Goal: Task Accomplishment & Management: Use online tool/utility

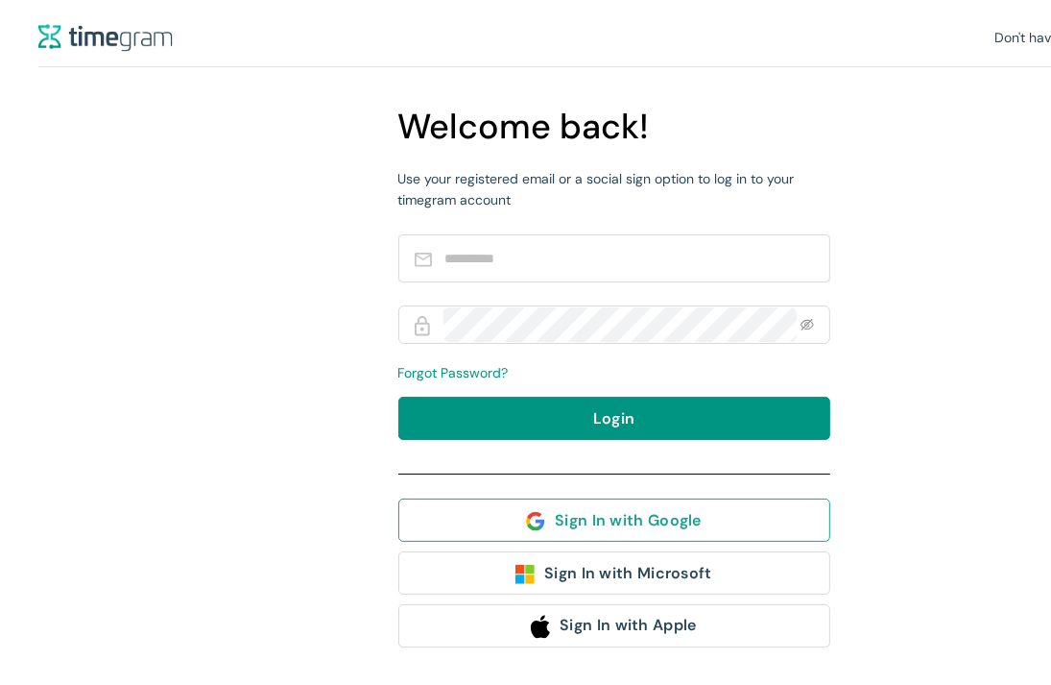
click at [522, 525] on button "Sign In with Google" at bounding box center [614, 519] width 432 height 43
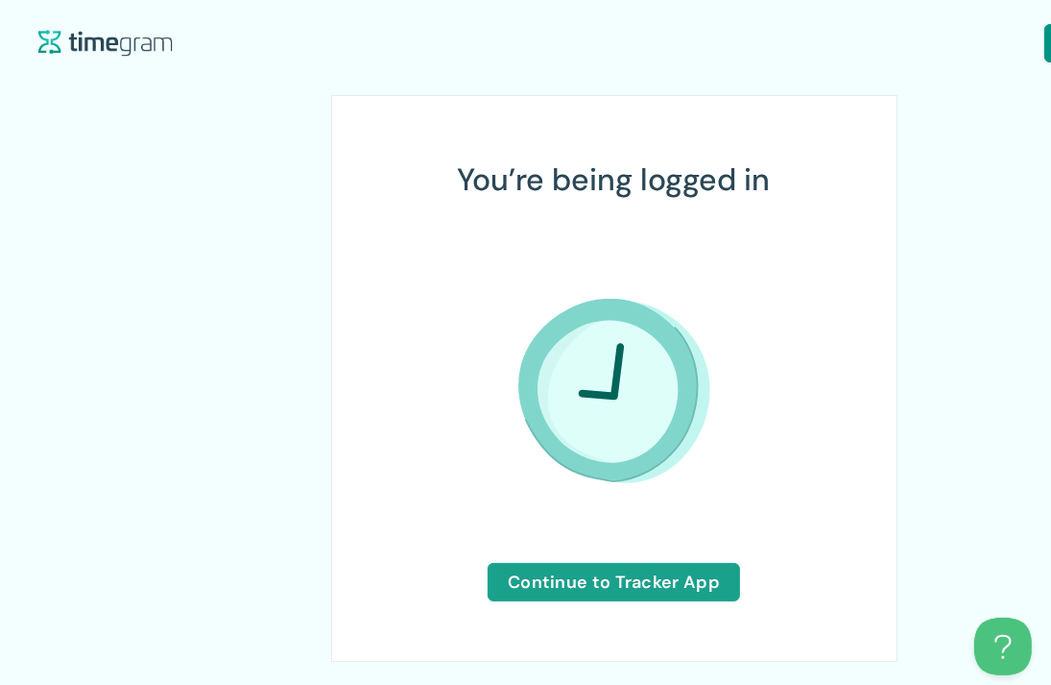
click at [566, 579] on span "Continue to Tracker App" at bounding box center [614, 581] width 212 height 27
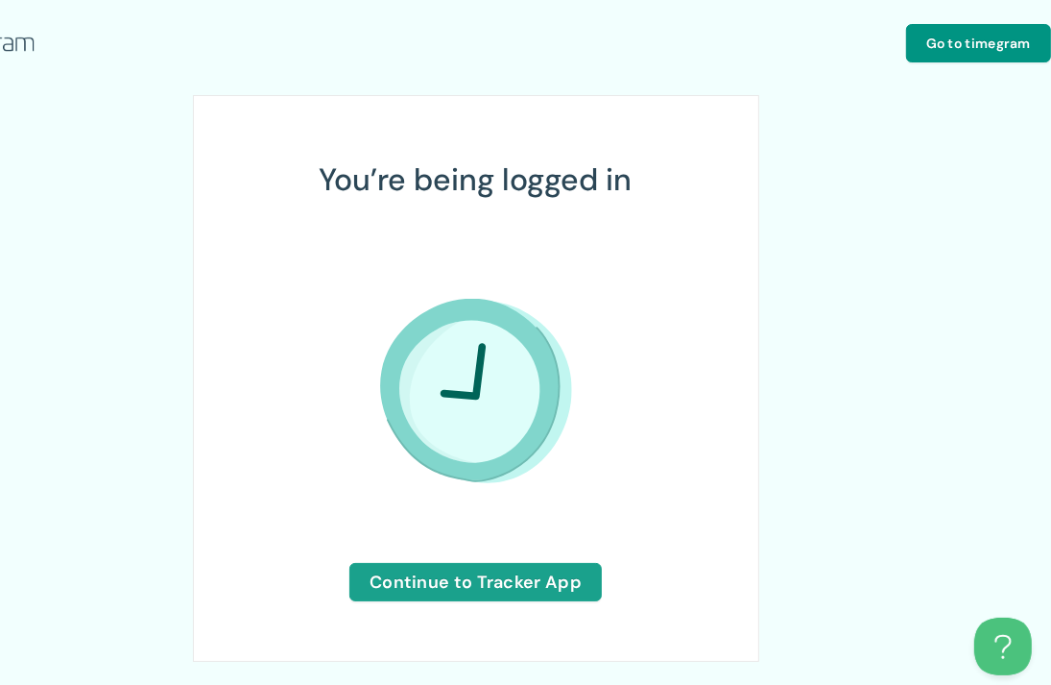
scroll to position [0, 138]
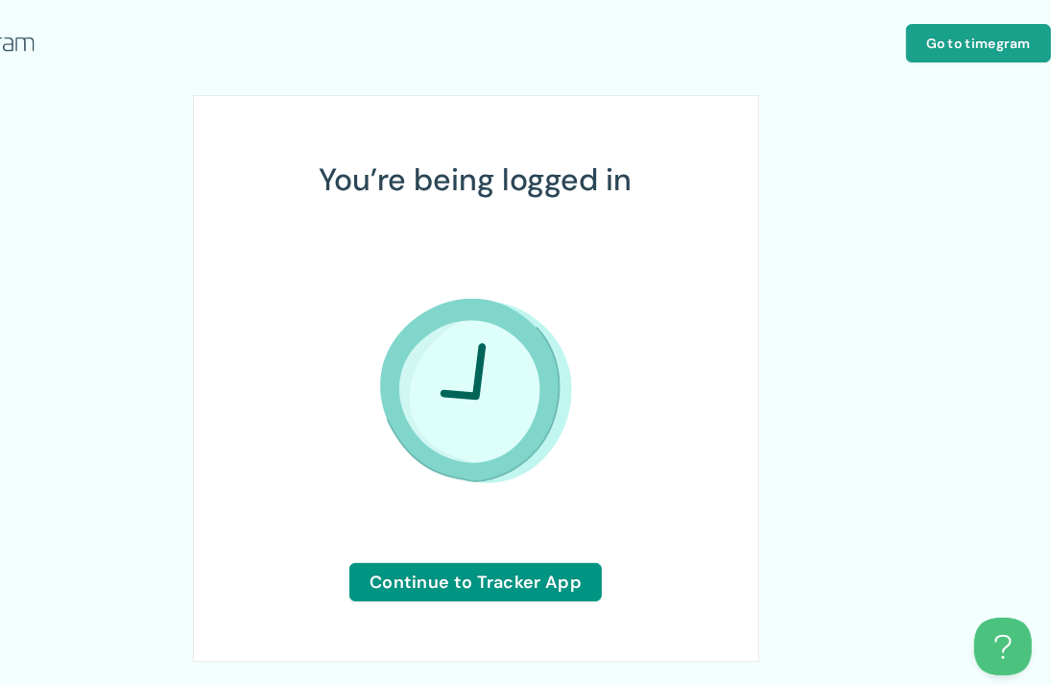
click at [960, 33] on span "Go to timegram" at bounding box center [979, 43] width 105 height 21
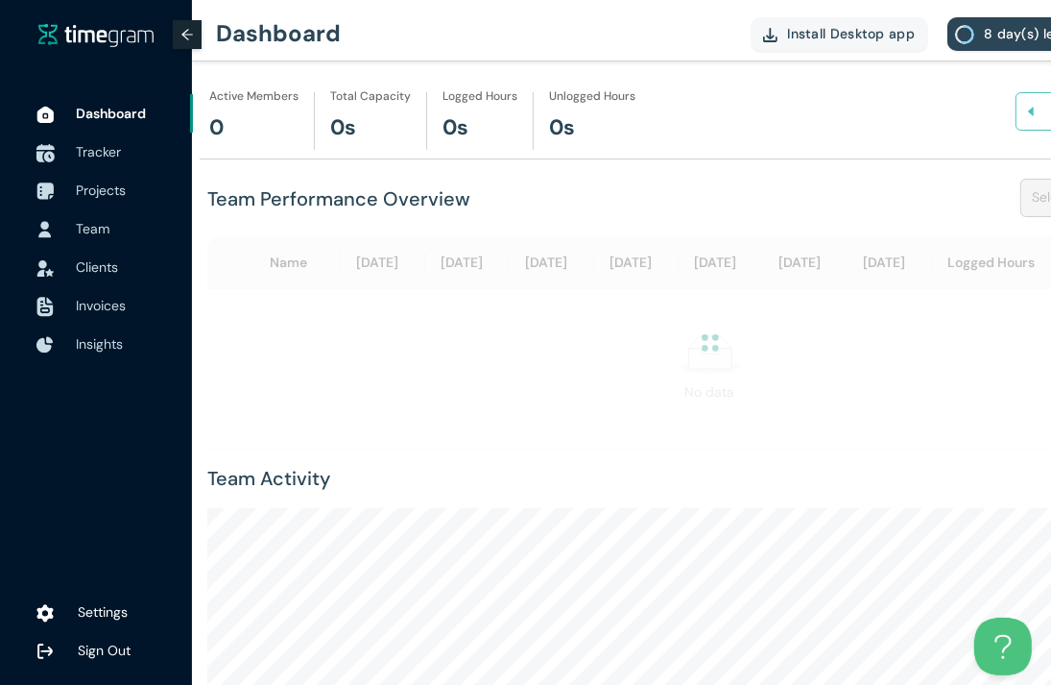
click at [66, 144] on div at bounding box center [45, 152] width 48 height 42
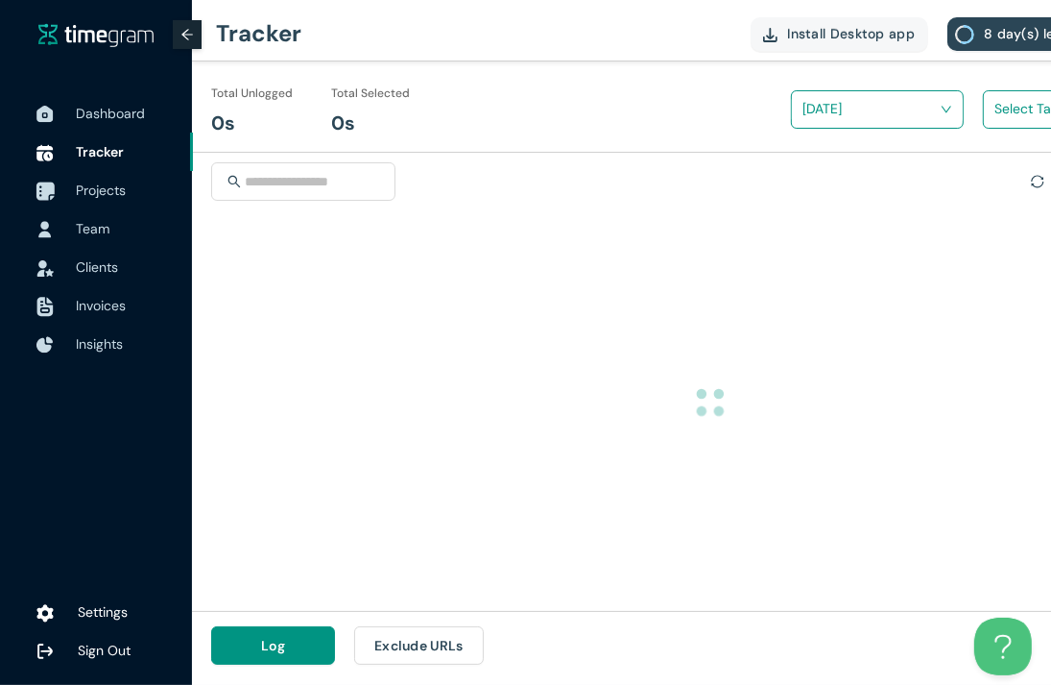
click at [80, 171] on span "Projects" at bounding box center [127, 190] width 102 height 38
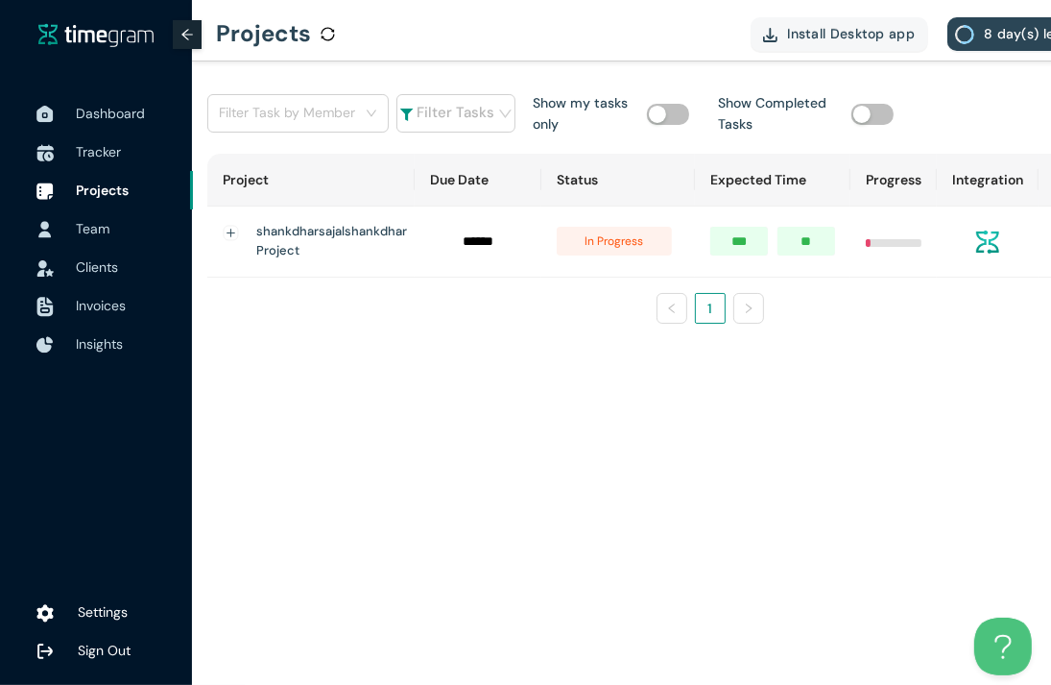
click at [362, 247] on h1 "shankdharsajalshankdhar Project" at bounding box center [331, 241] width 151 height 39
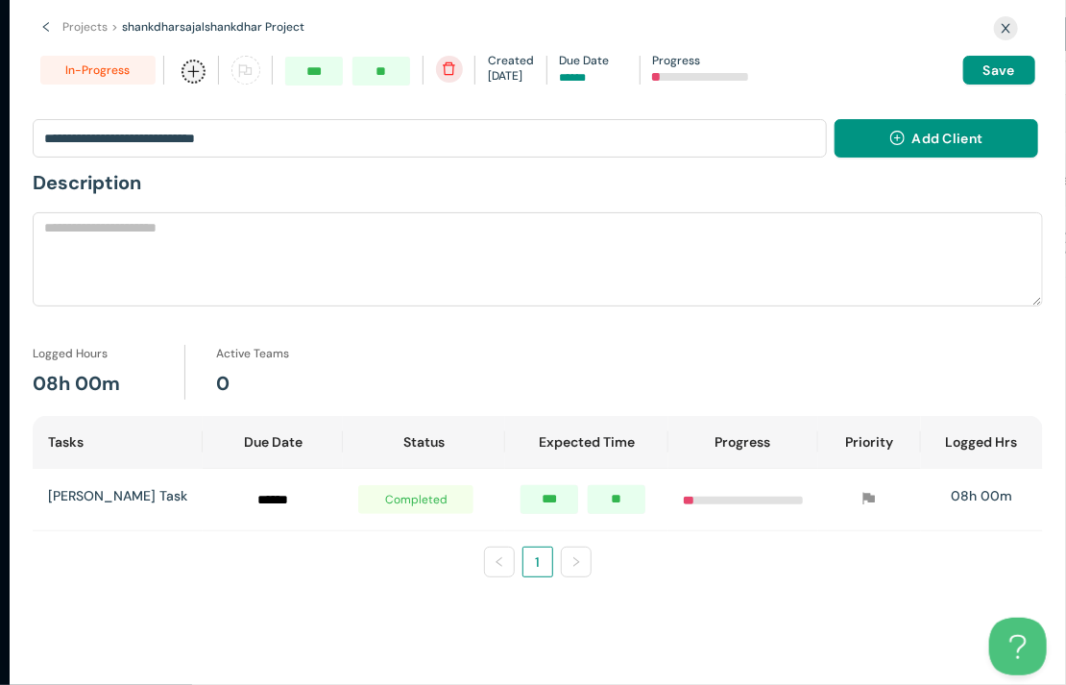
click at [35, 15] on div "Projects > shankdharsajalshankdhar Project > in-progress Created Sep 09 Due Dat…" at bounding box center [538, 42] width 1056 height 84
